Goal: Find specific page/section: Find specific page/section

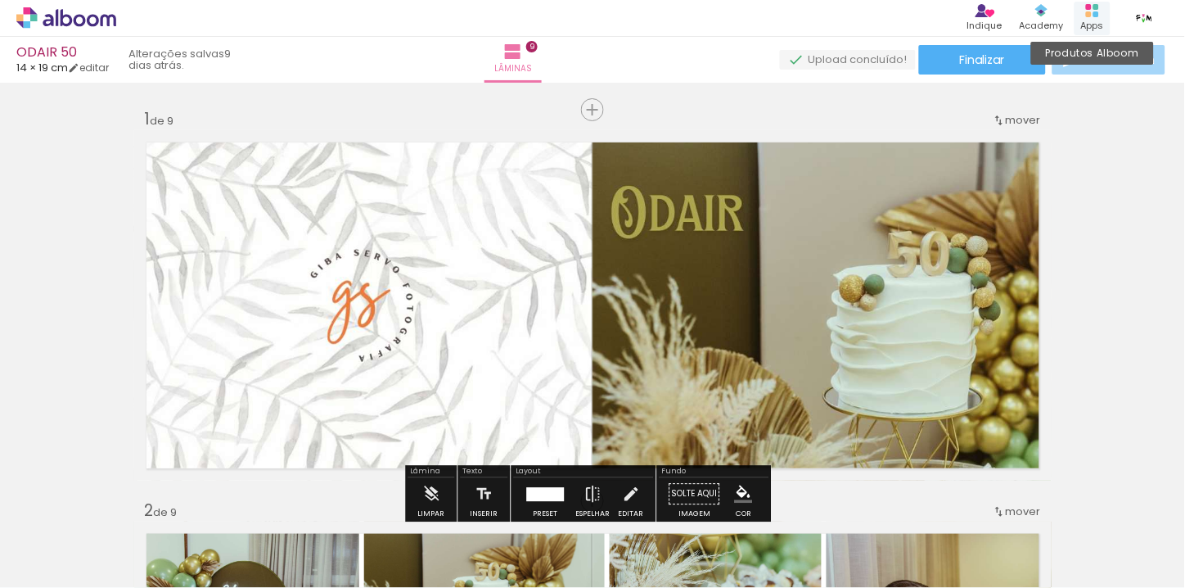
click at [1108, 23] on div "Produtos Alboom Apps" at bounding box center [1093, 19] width 36 height 34
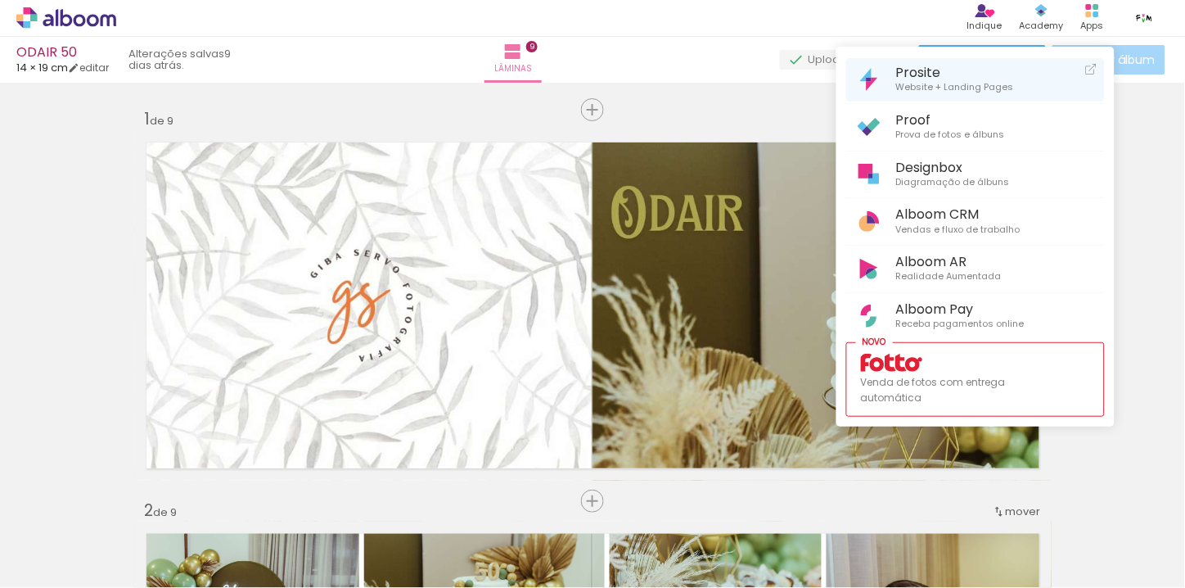
click at [940, 88] on span "Website + Landing Pages" at bounding box center [955, 87] width 118 height 15
